Goal: Communication & Community: Answer question/provide support

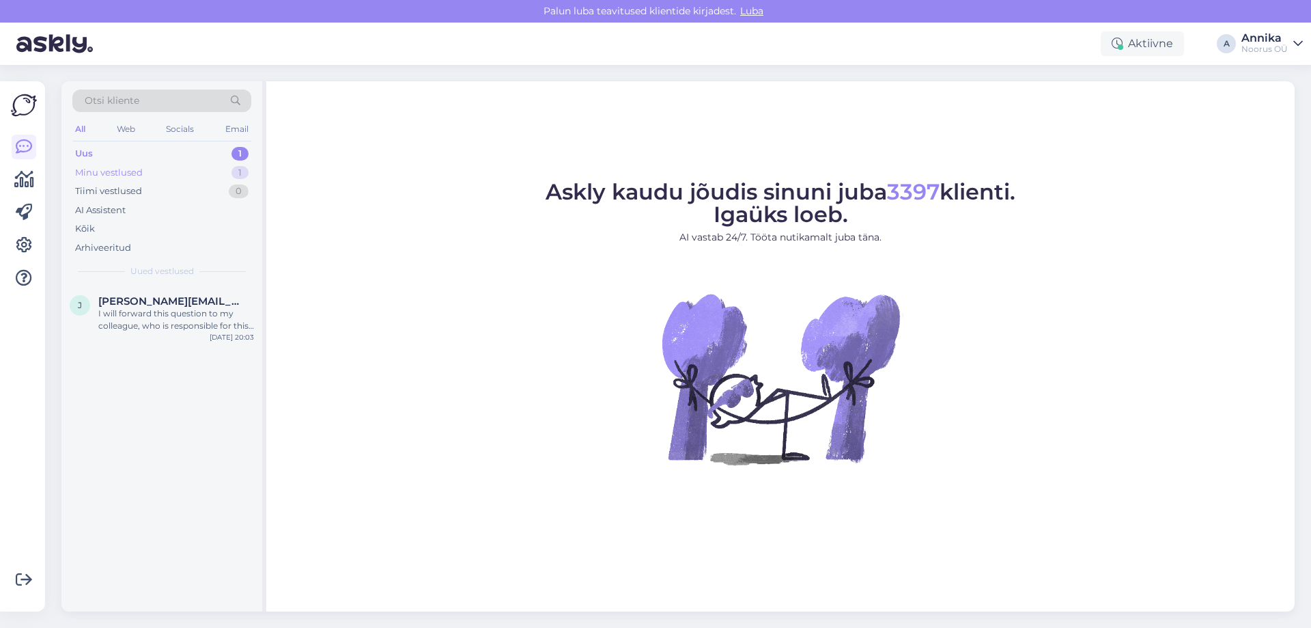
click at [198, 173] on div "Minu vestlused 1" at bounding box center [161, 172] width 179 height 19
click at [212, 300] on span "[EMAIL_ADDRESS][DOMAIN_NAME]" at bounding box center [169, 301] width 142 height 12
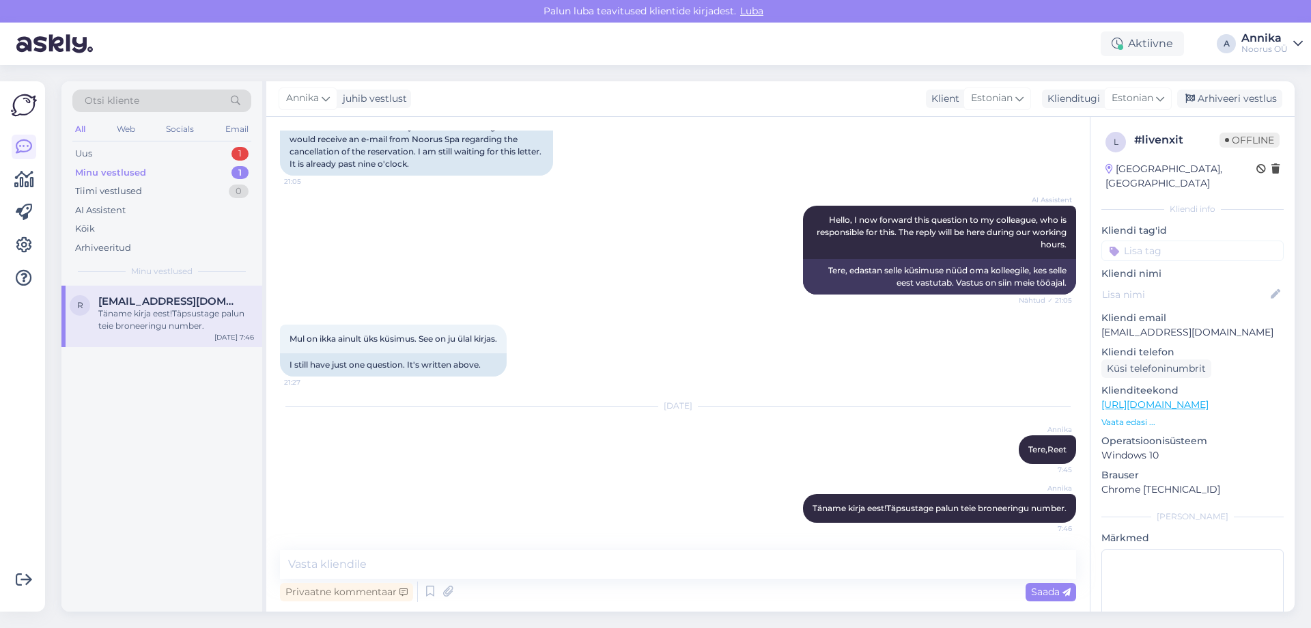
scroll to position [301, 0]
click at [150, 160] on div "Uus 1" at bounding box center [161, 153] width 179 height 19
click at [148, 150] on div "Uus 1" at bounding box center [161, 153] width 179 height 19
click at [185, 352] on div "[PERSON_NAME] [PERSON_NAME][EMAIL_ADDRESS][DOMAIN_NAME] I will forward this que…" at bounding box center [161, 449] width 201 height 326
click at [173, 333] on div "[PERSON_NAME] [PERSON_NAME][EMAIL_ADDRESS][DOMAIN_NAME] I will forward this que…" at bounding box center [161, 316] width 201 height 61
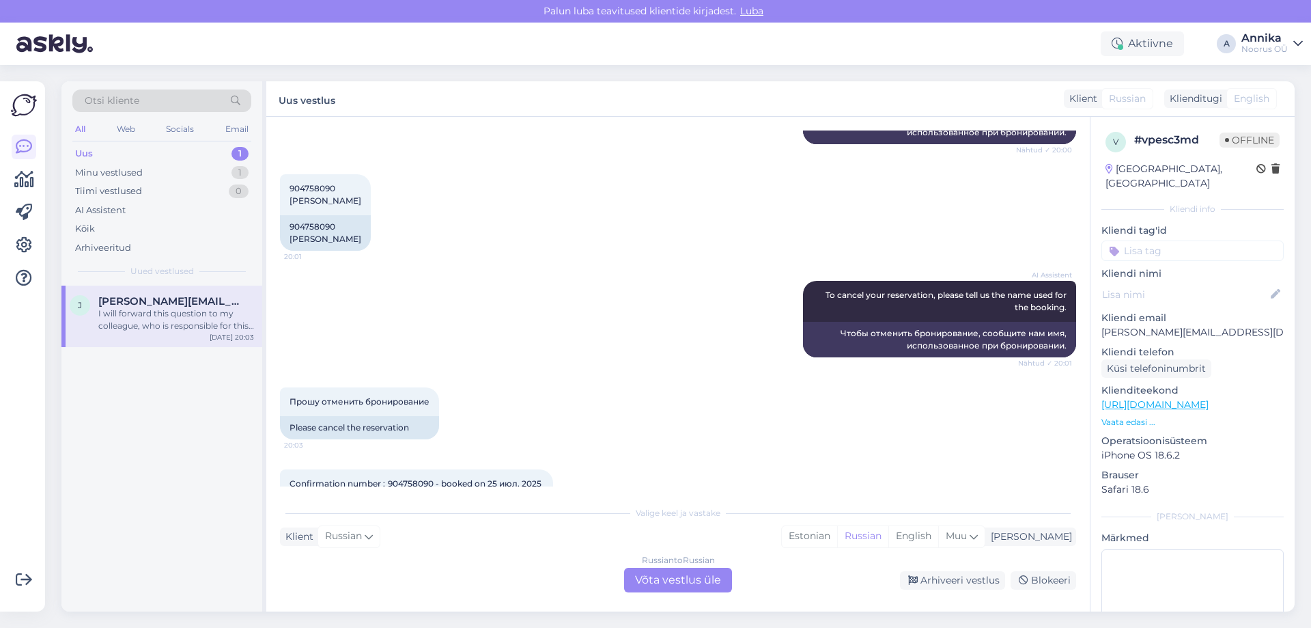
scroll to position [405, 0]
click at [669, 581] on div "Russian to Russian Võta vestlus üle" at bounding box center [678, 580] width 108 height 25
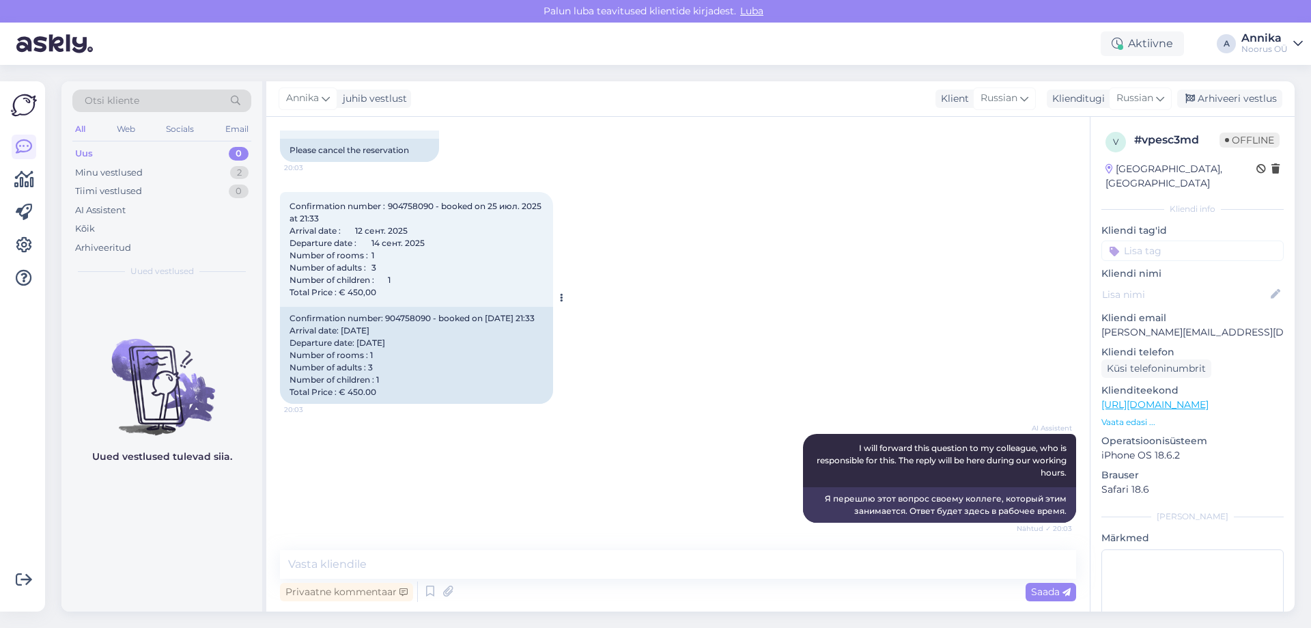
scroll to position [695, 0]
click at [393, 561] on textarea at bounding box center [678, 564] width 796 height 29
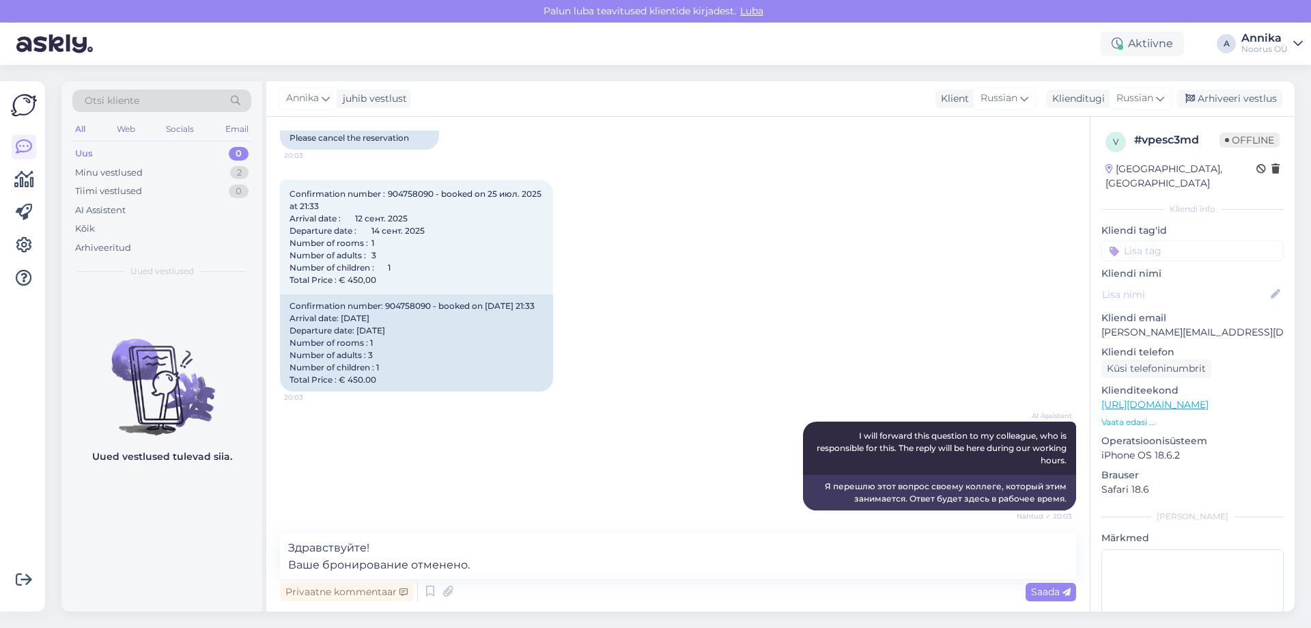
click at [524, 585] on div "Privaatne kommentaar Saada" at bounding box center [678, 592] width 796 height 26
click at [511, 567] on textarea "Здравствуйте! Ваше бронирование отменено." at bounding box center [678, 555] width 796 height 45
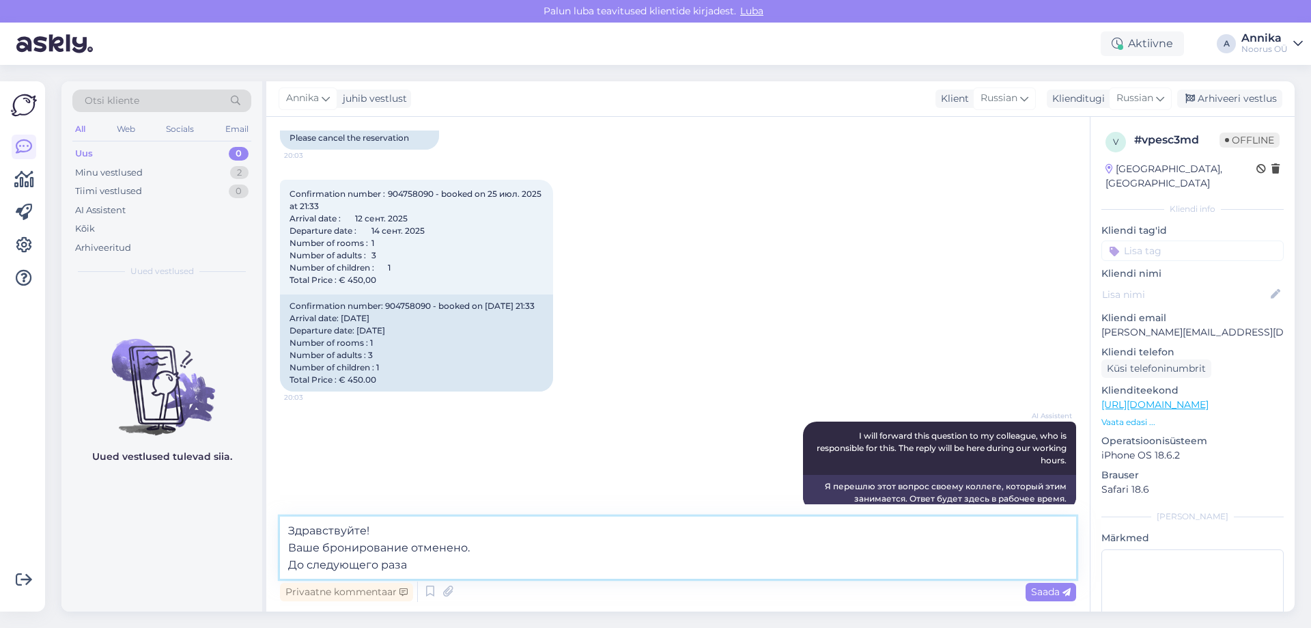
type textarea "Здравствуйте! Ваше бронирование отменено. До следующего раза!"
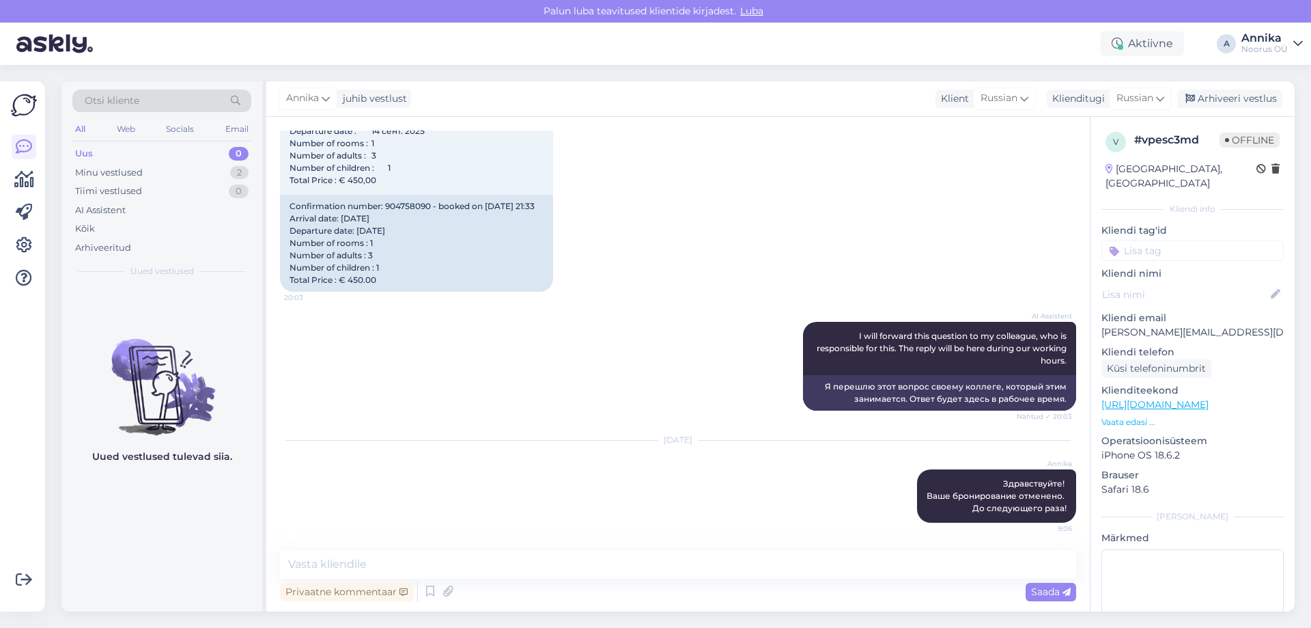
drag, startPoint x: 1249, startPoint y: 93, endPoint x: 858, endPoint y: 150, distance: 394.9
click at [1244, 98] on div "Arhiveeri vestlus" at bounding box center [1230, 98] width 105 height 18
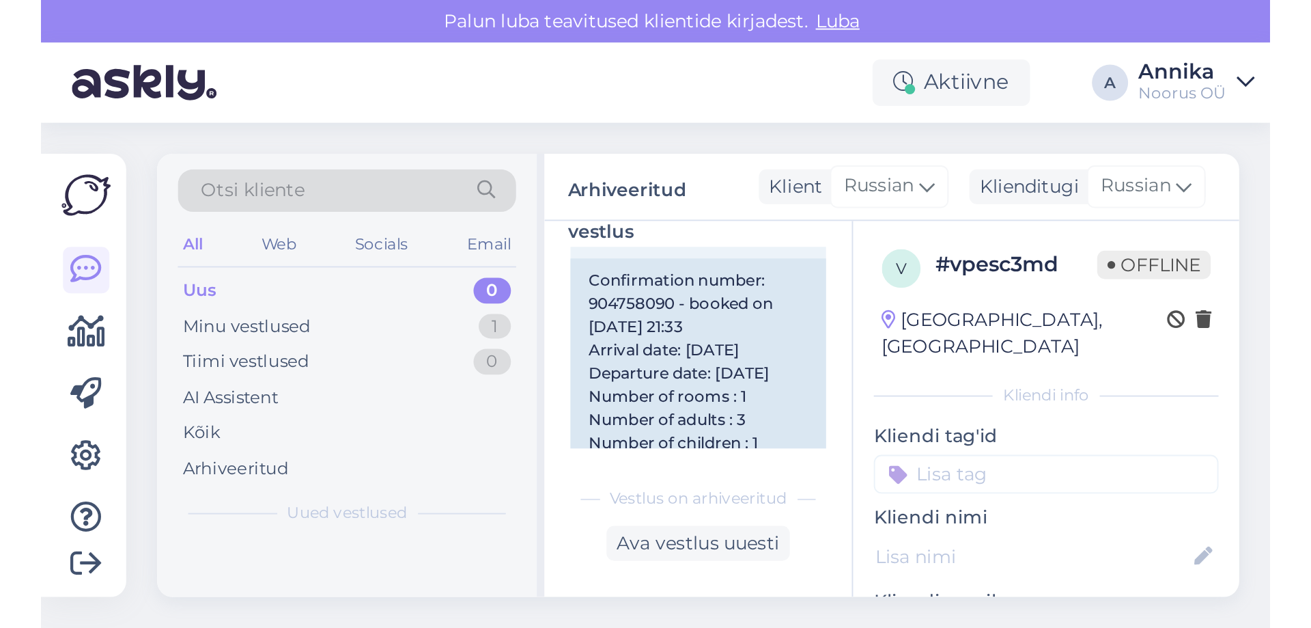
scroll to position [812, 0]
